Goal: Complete application form

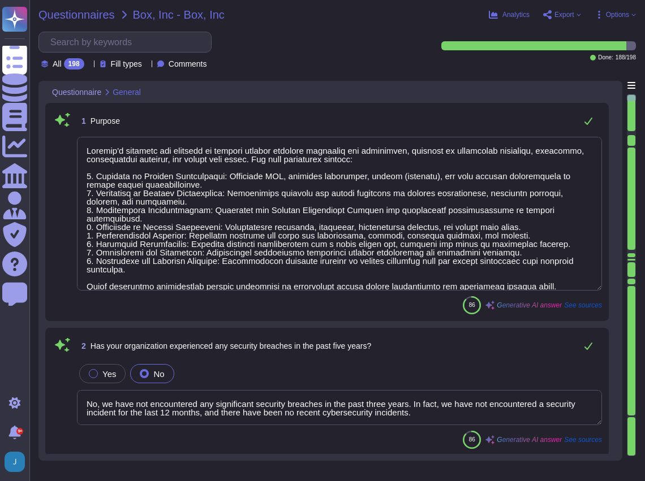
type textarea "Sectigo's services are designed to provide digital identity solutions for busin…"
type textarea "No, we have not encountered any significant security breaches in the past three…"
type textarea "Yes, we provide technology and software applications. Our services include a So…"
type textarea "[PERSON_NAME]"
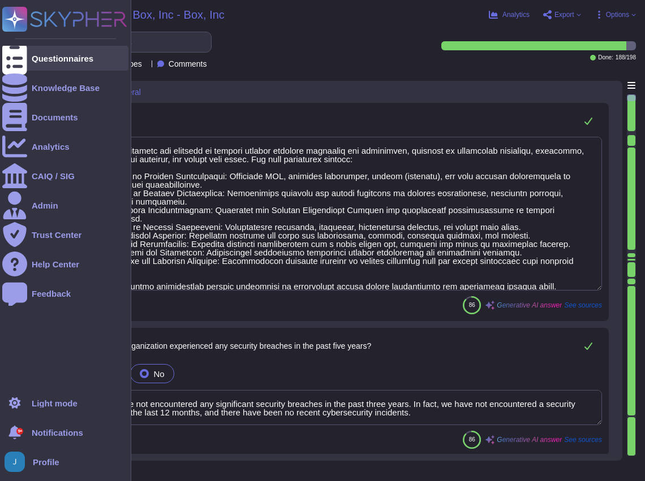
click at [58, 57] on div "Questionnaires" at bounding box center [63, 58] width 62 height 8
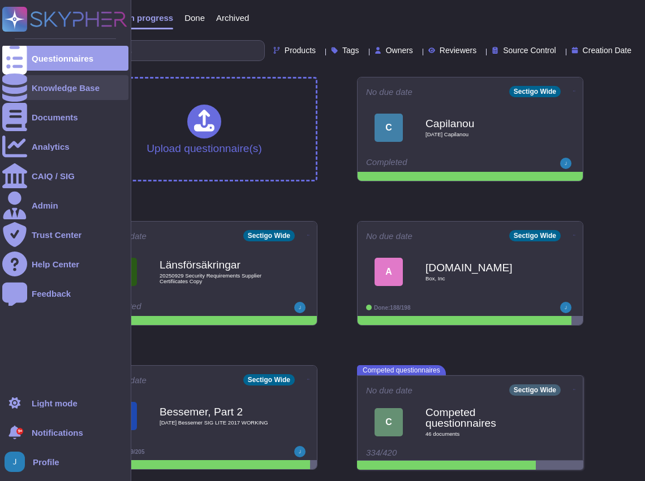
click at [60, 87] on div "Knowledge Base" at bounding box center [66, 88] width 68 height 8
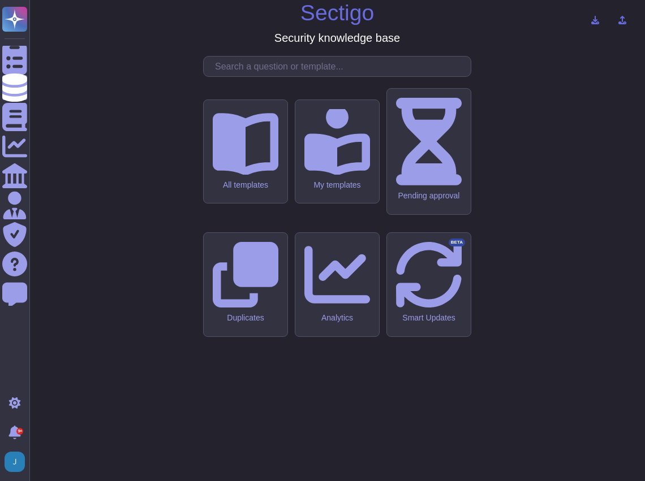
click at [269, 76] on input "text" at bounding box center [339, 67] width 261 height 20
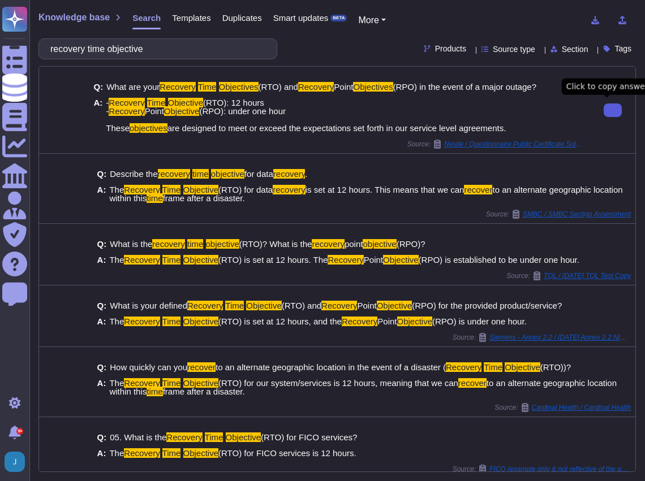
click at [612, 110] on icon at bounding box center [612, 110] width 0 height 0
